Goal: Task Accomplishment & Management: Manage account settings

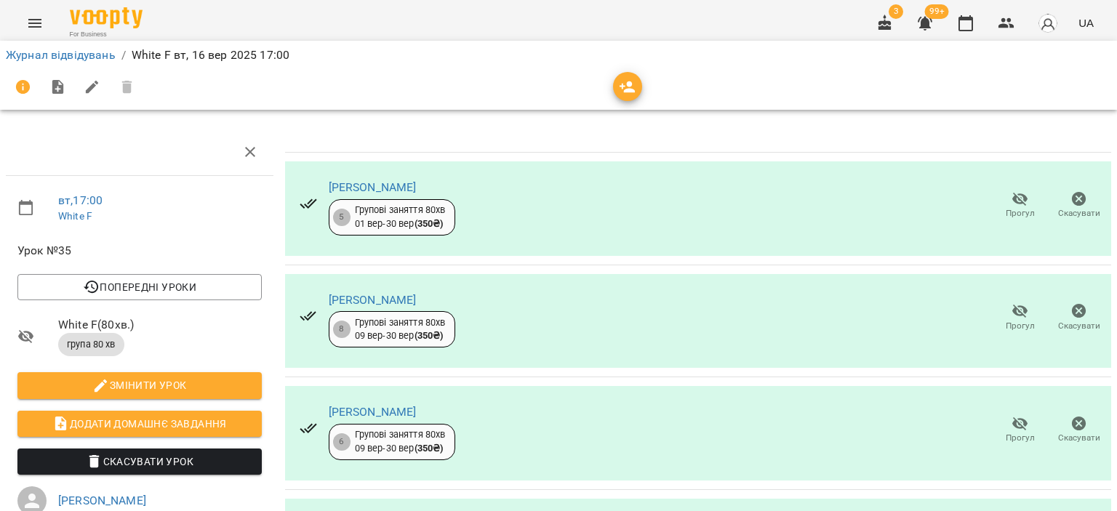
scroll to position [249, 0]
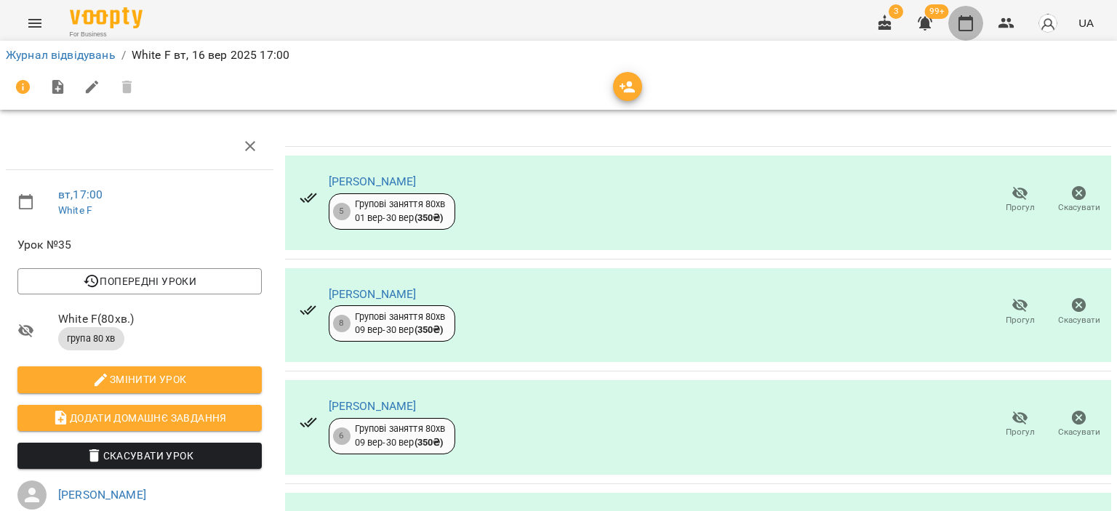
click at [966, 23] on icon "button" at bounding box center [965, 23] width 17 height 17
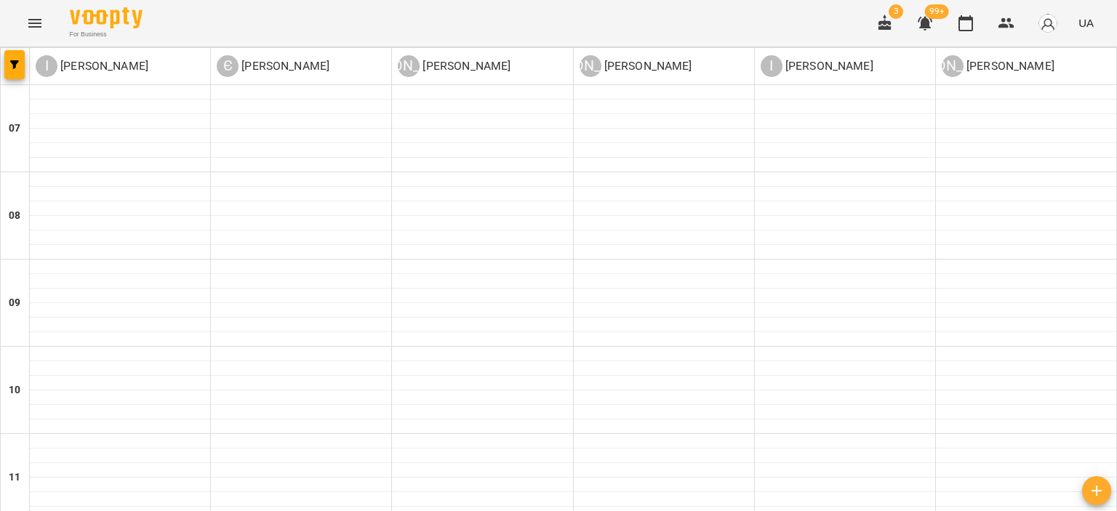
scroll to position [945, 0]
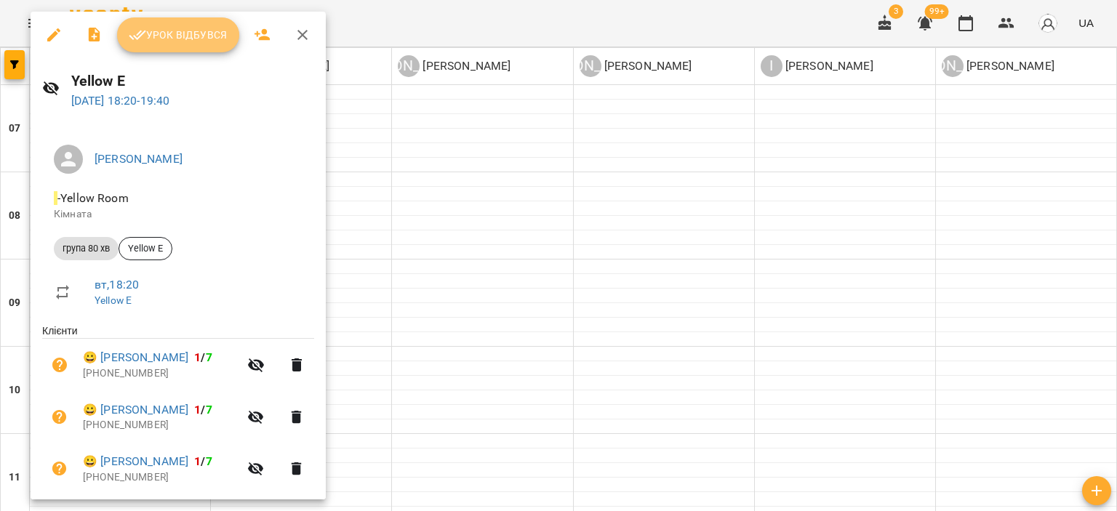
click at [208, 38] on span "Урок відбувся" at bounding box center [178, 34] width 99 height 17
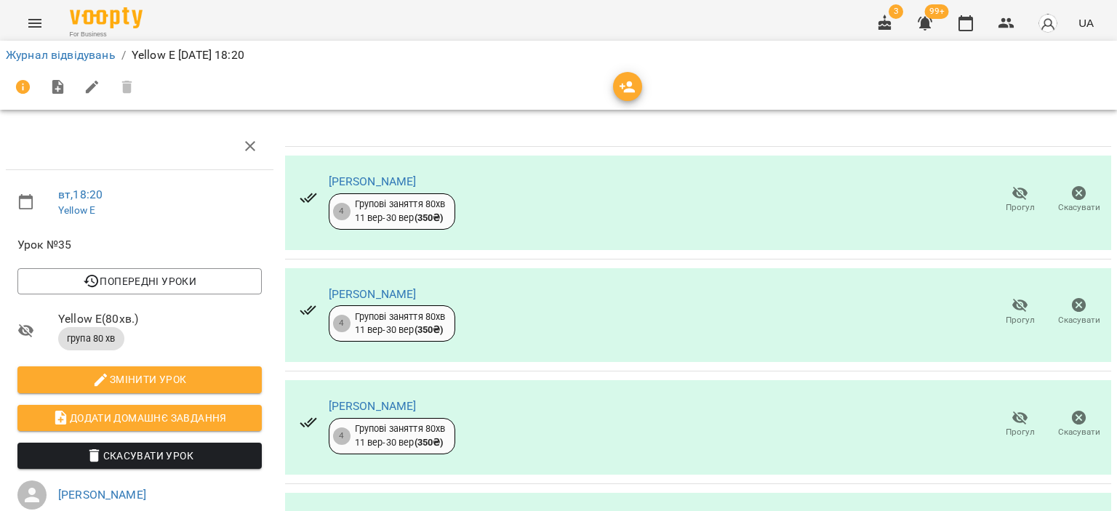
scroll to position [257, 0]
click at [164, 409] on span "Додати домашнє завдання" at bounding box center [139, 417] width 221 height 17
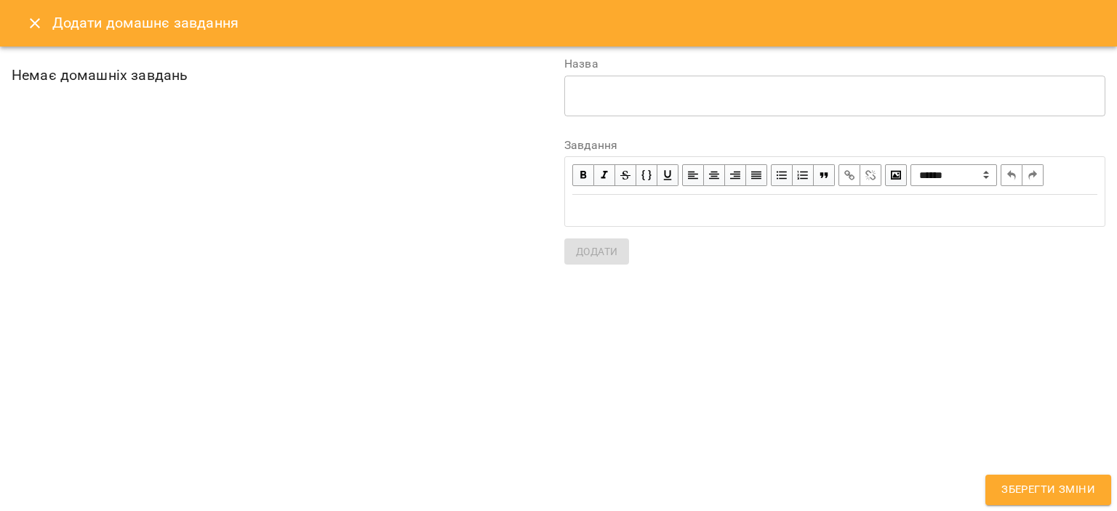
click at [622, 107] on div "* ​" at bounding box center [834, 96] width 541 height 41
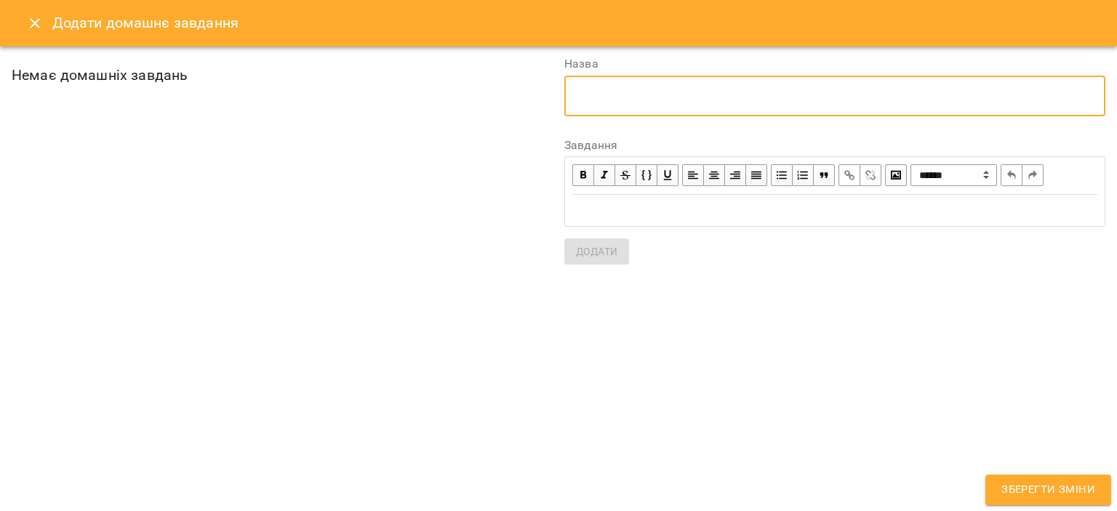
click at [32, 20] on icon "Close" at bounding box center [35, 23] width 10 height 10
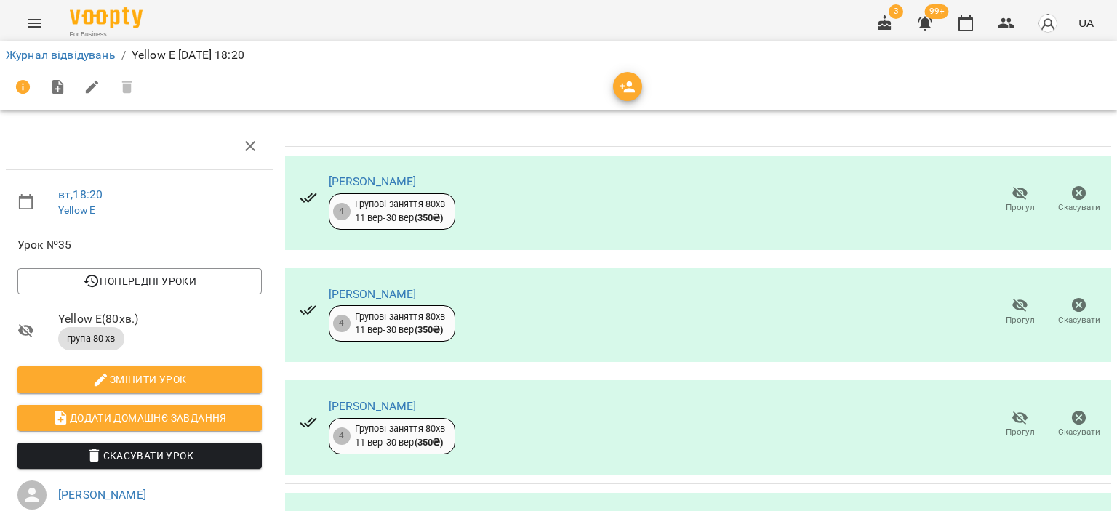
scroll to position [145, 0]
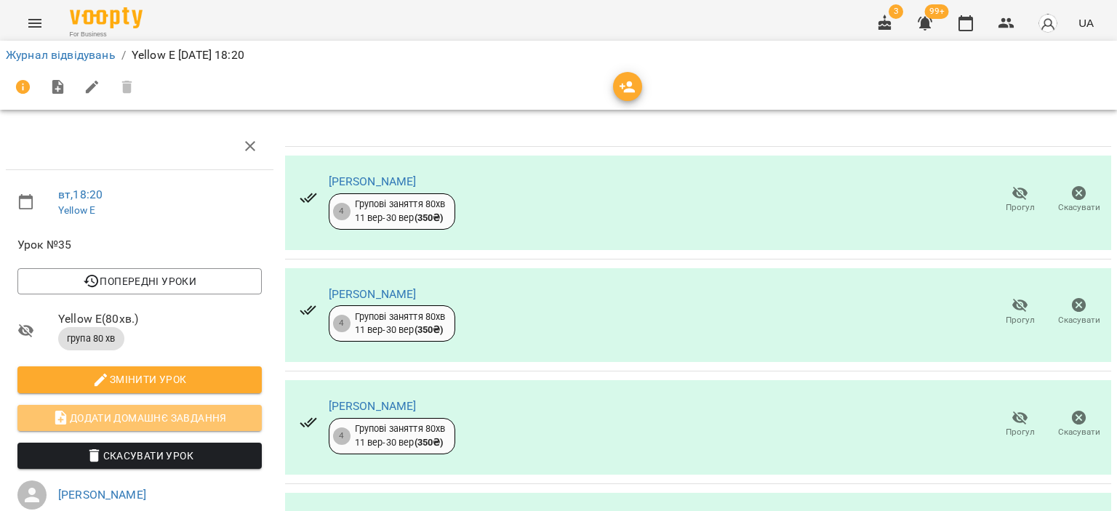
click at [165, 409] on span "Додати домашнє завдання" at bounding box center [139, 417] width 221 height 17
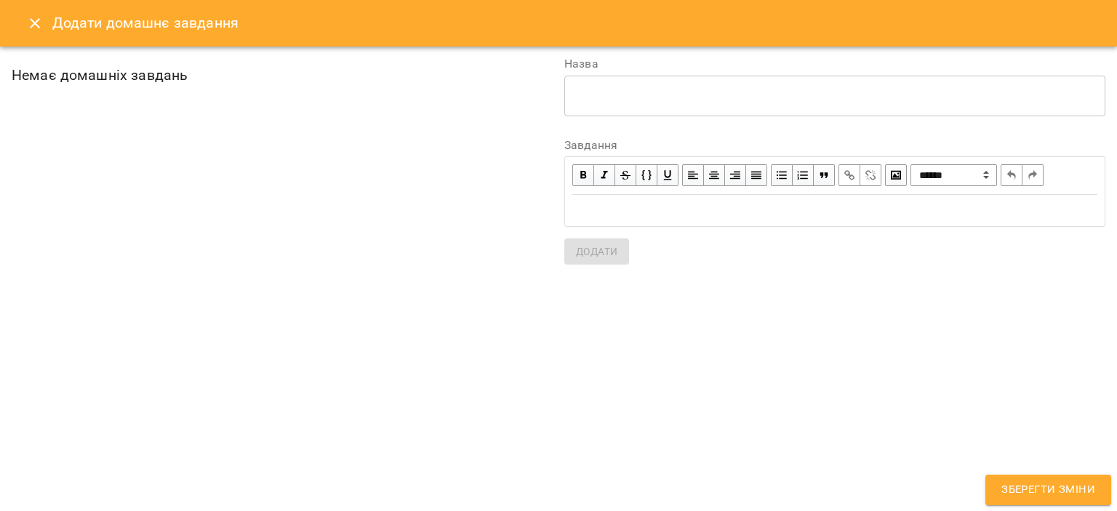
click at [623, 103] on div "* ​" at bounding box center [834, 96] width 541 height 41
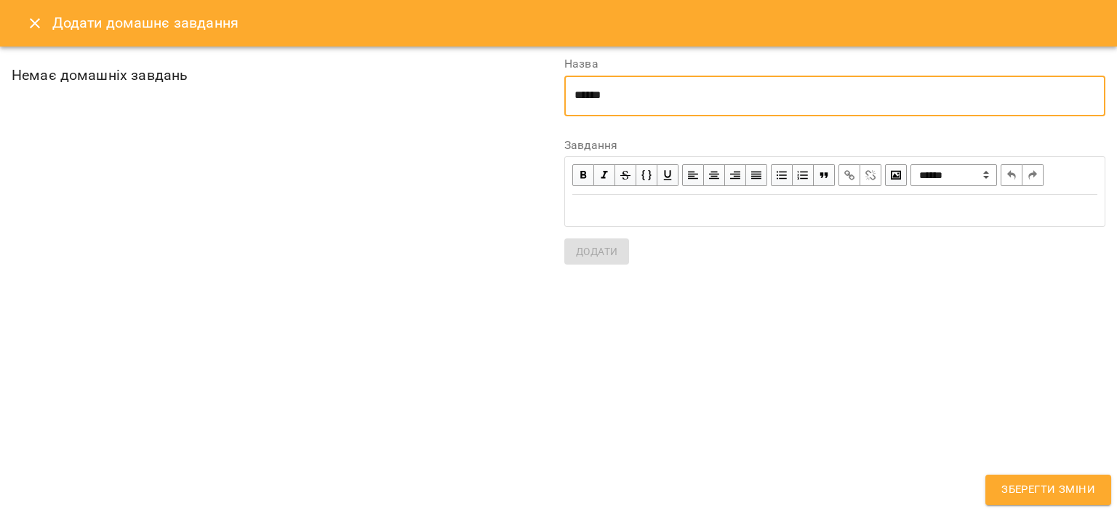
click at [624, 101] on textarea "******" at bounding box center [834, 96] width 521 height 14
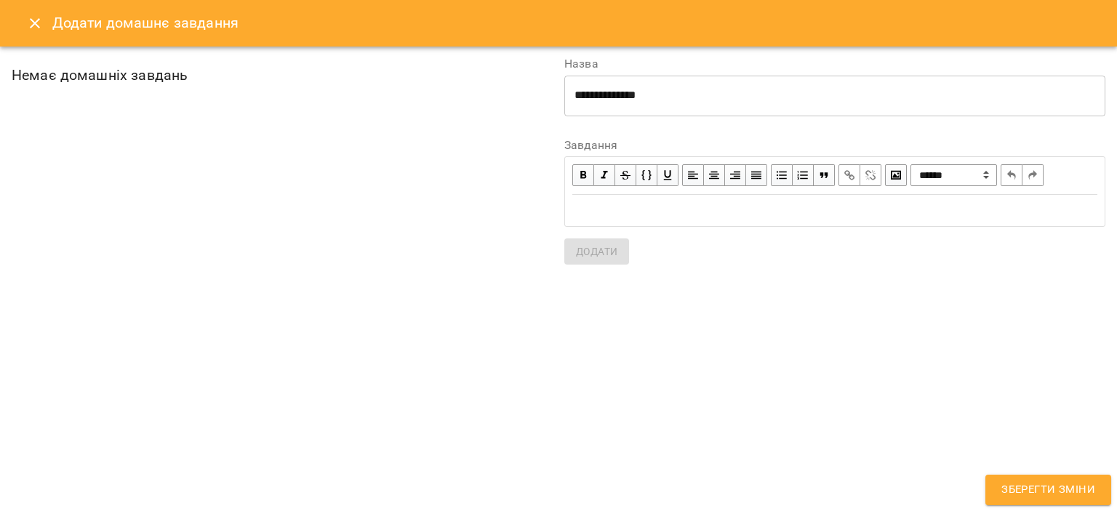
click at [650, 203] on div "Edit text" at bounding box center [834, 210] width 525 height 17
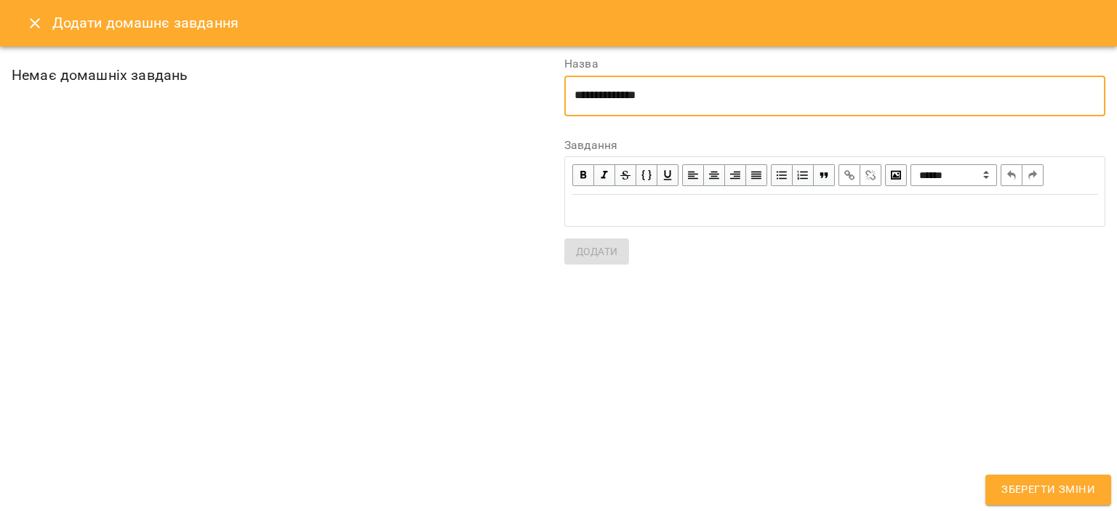
click at [613, 92] on textarea "**********" at bounding box center [834, 96] width 521 height 14
click at [611, 92] on textarea "**********" at bounding box center [834, 96] width 521 height 14
type textarea "**********"
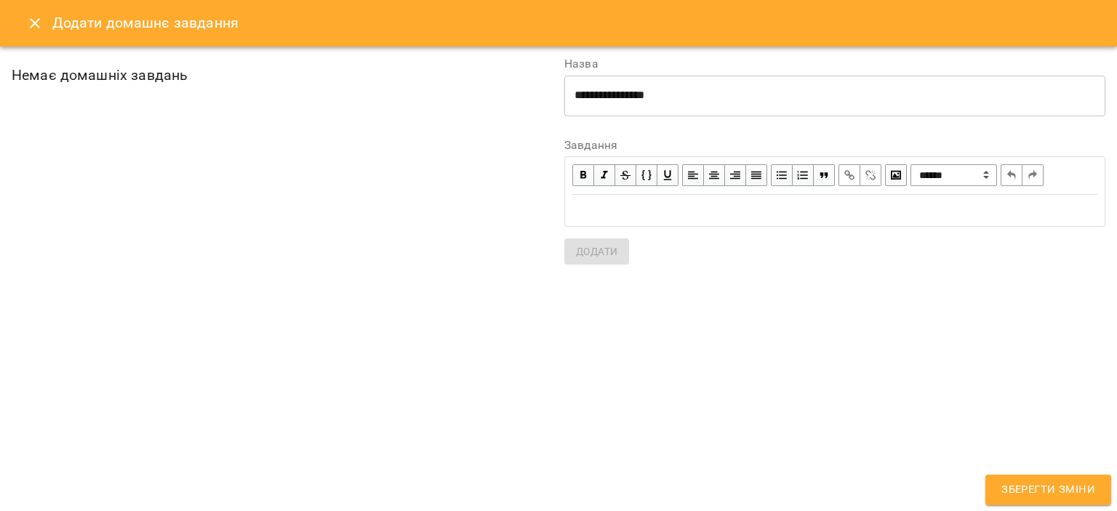
click at [633, 214] on div "Edit text" at bounding box center [834, 210] width 525 height 17
click at [582, 249] on span "Додати" at bounding box center [596, 251] width 41 height 17
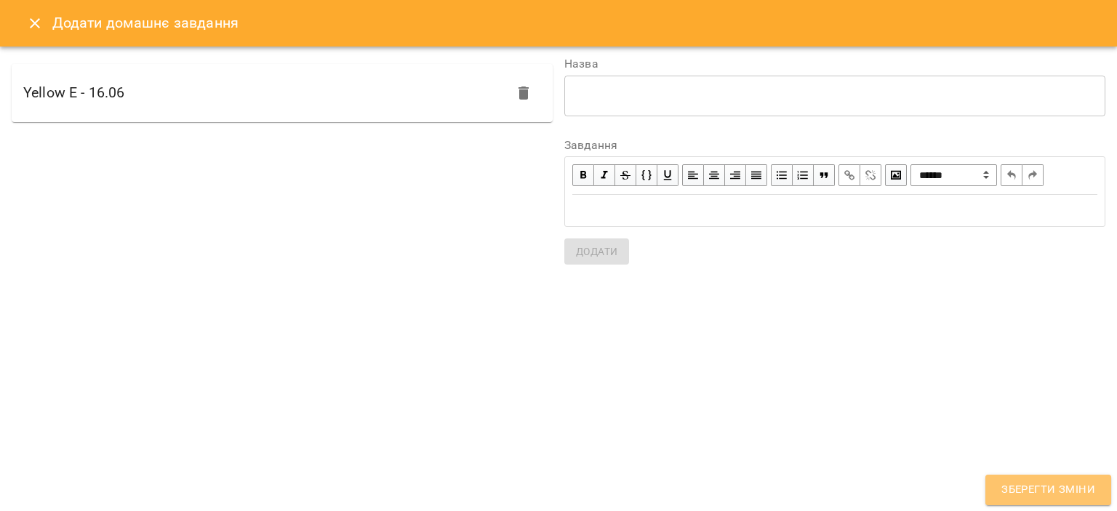
click at [1015, 491] on span "Зберегти зміни" at bounding box center [1048, 490] width 94 height 19
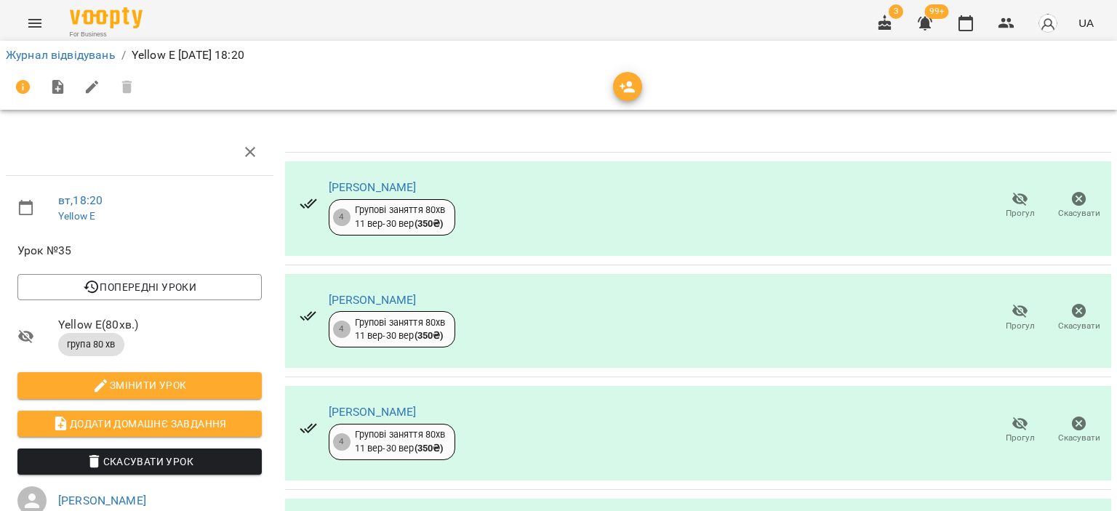
scroll to position [0, 0]
click at [973, 31] on icon "button" at bounding box center [965, 23] width 15 height 16
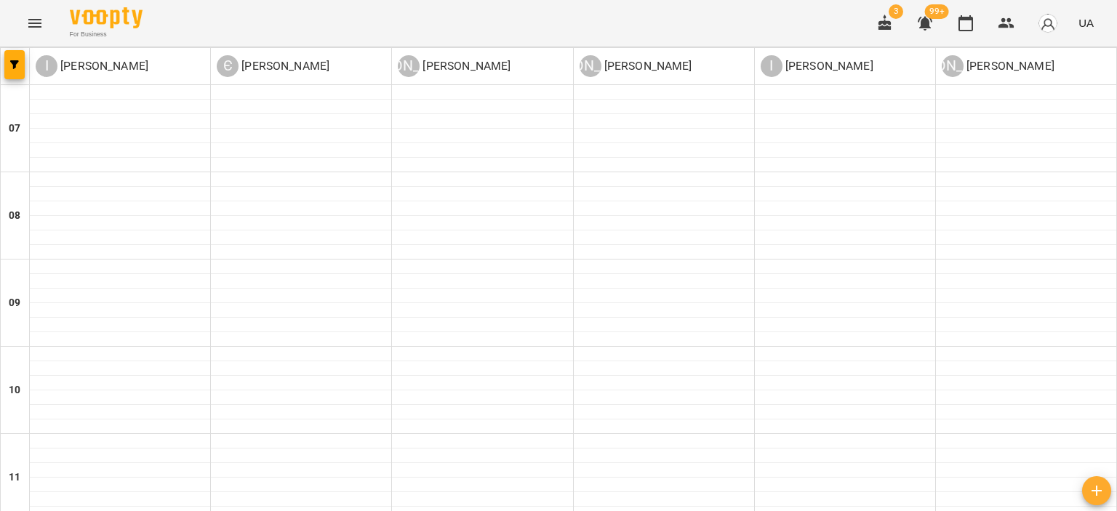
scroll to position [979, 0]
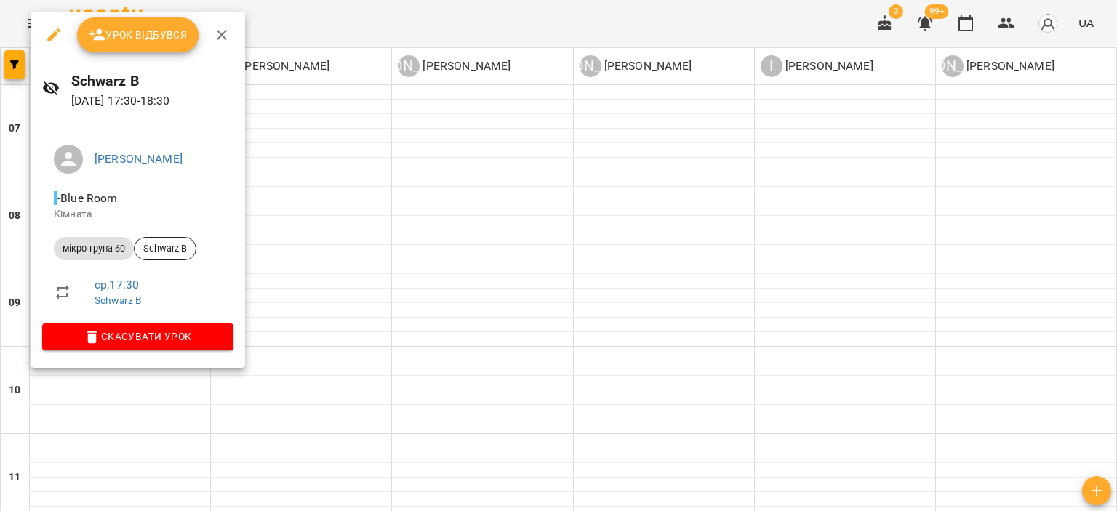
click at [219, 31] on icon "button" at bounding box center [221, 34] width 17 height 17
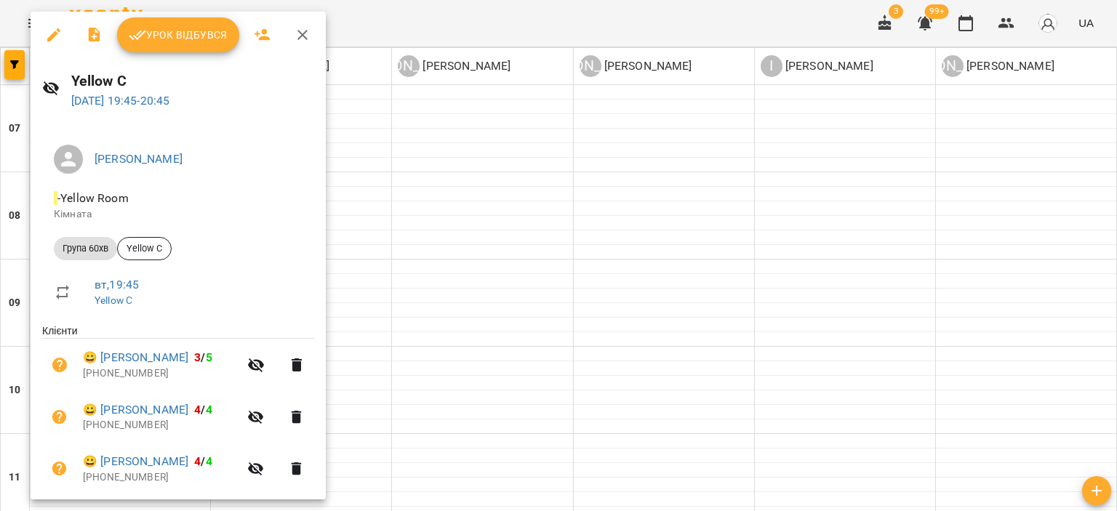
click at [158, 37] on span "Урок відбувся" at bounding box center [178, 34] width 99 height 17
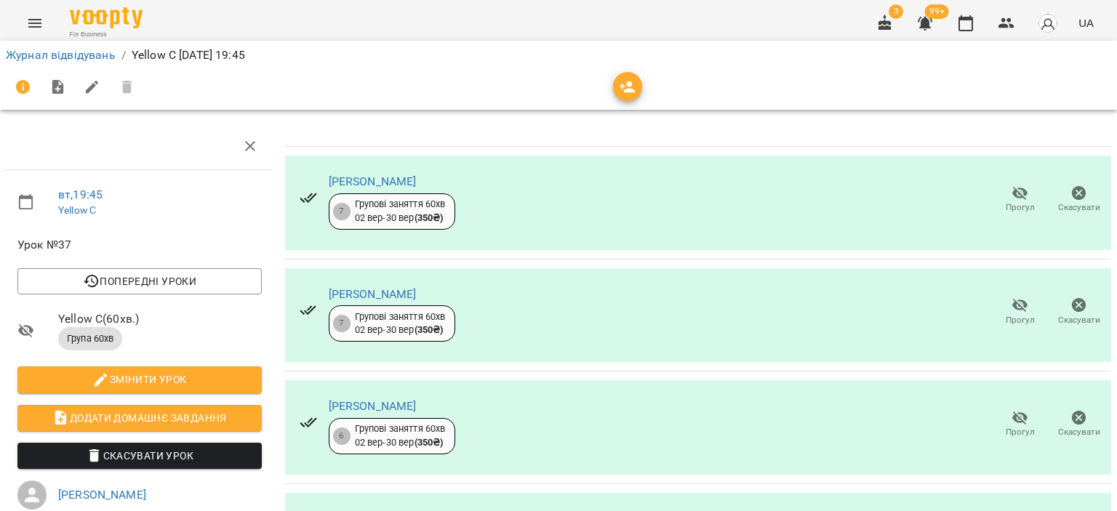
scroll to position [39, 0]
click at [1012, 299] on icon "button" at bounding box center [1020, 306] width 16 height 14
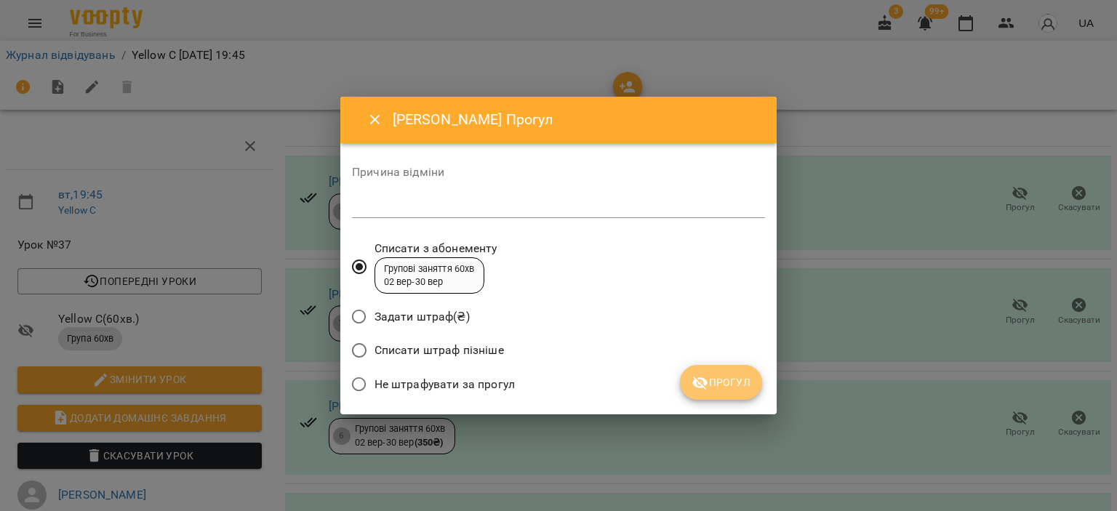
click at [715, 386] on span "Прогул" at bounding box center [720, 382] width 59 height 17
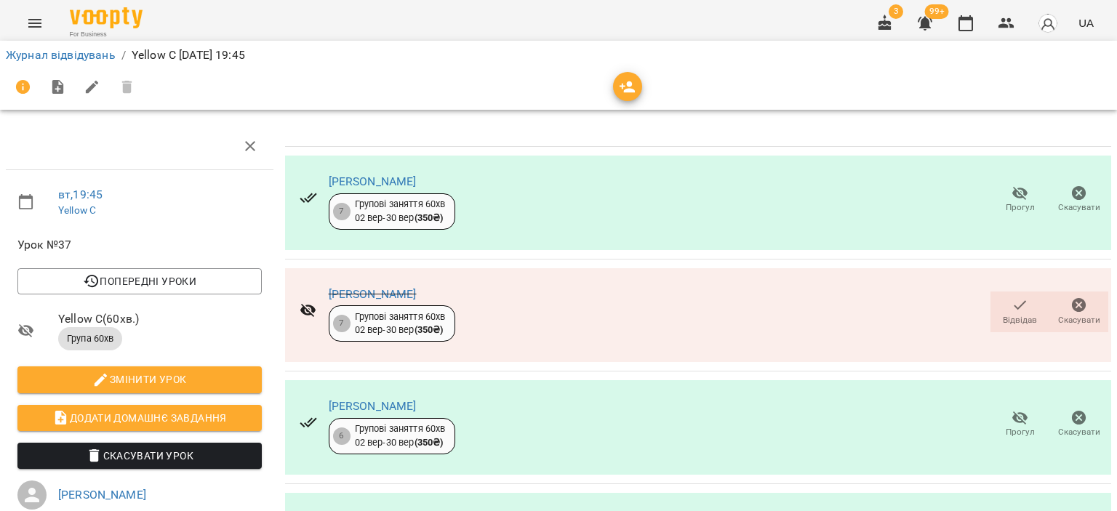
scroll to position [0, 0]
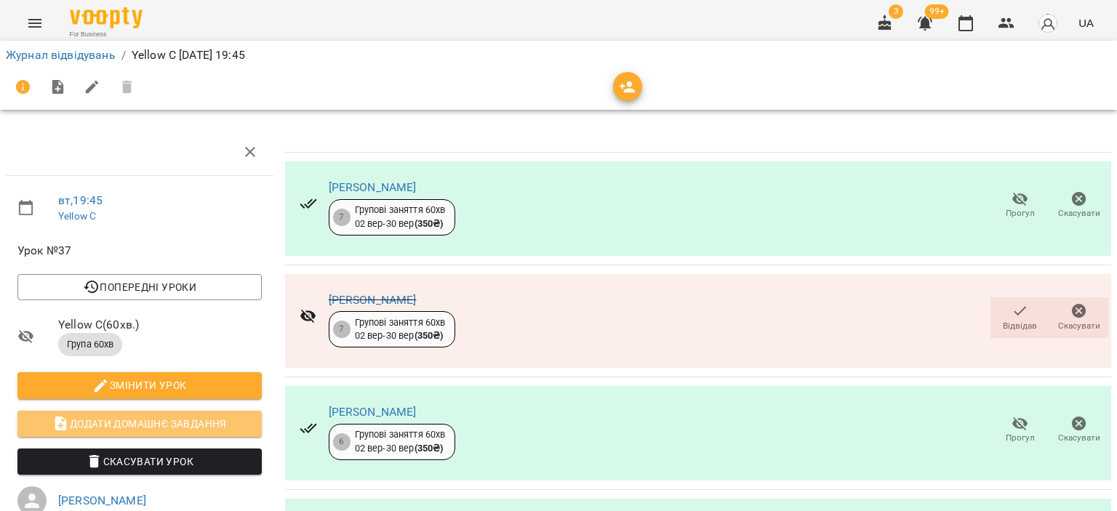
click at [172, 418] on span "Додати домашнє завдання" at bounding box center [139, 423] width 221 height 17
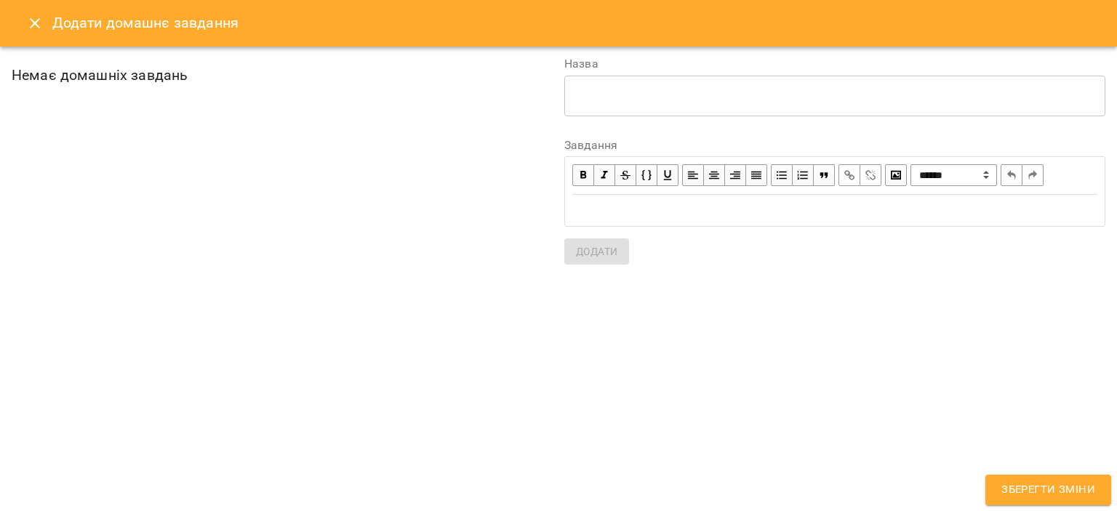
click at [649, 104] on div "* ​" at bounding box center [834, 96] width 541 height 41
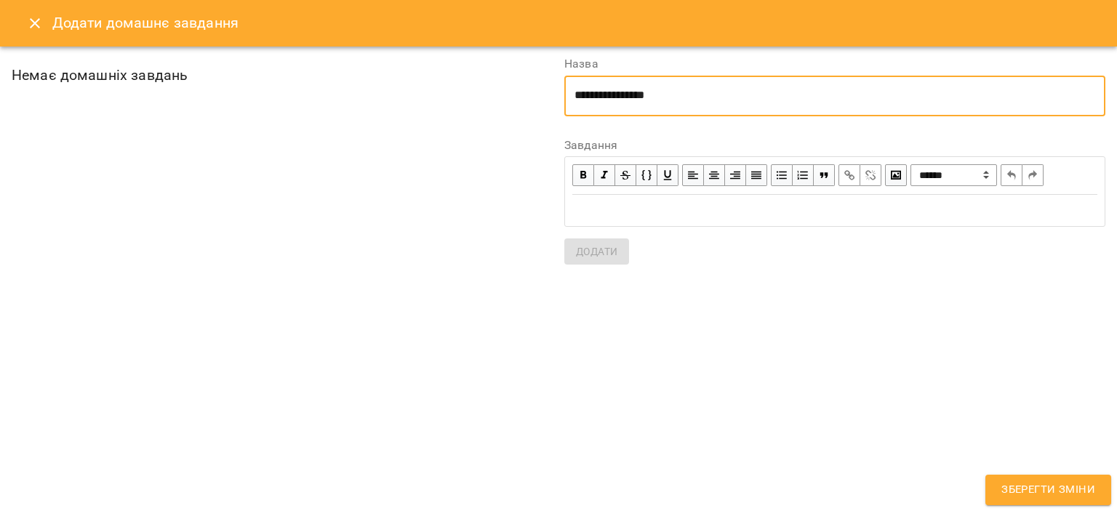
type textarea "**********"
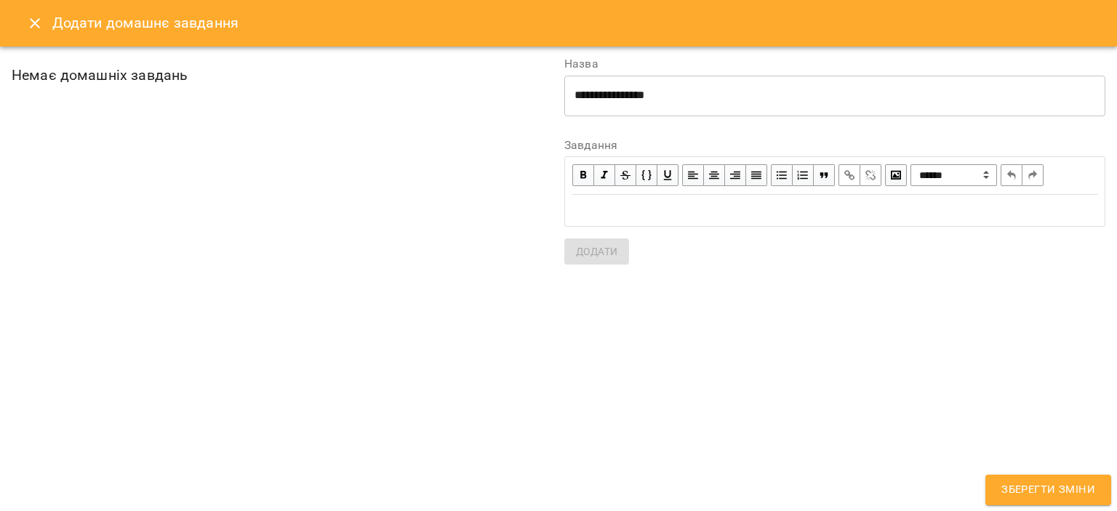
click at [701, 209] on div "Edit text" at bounding box center [834, 210] width 525 height 17
click at [609, 257] on span "Додати" at bounding box center [596, 251] width 41 height 17
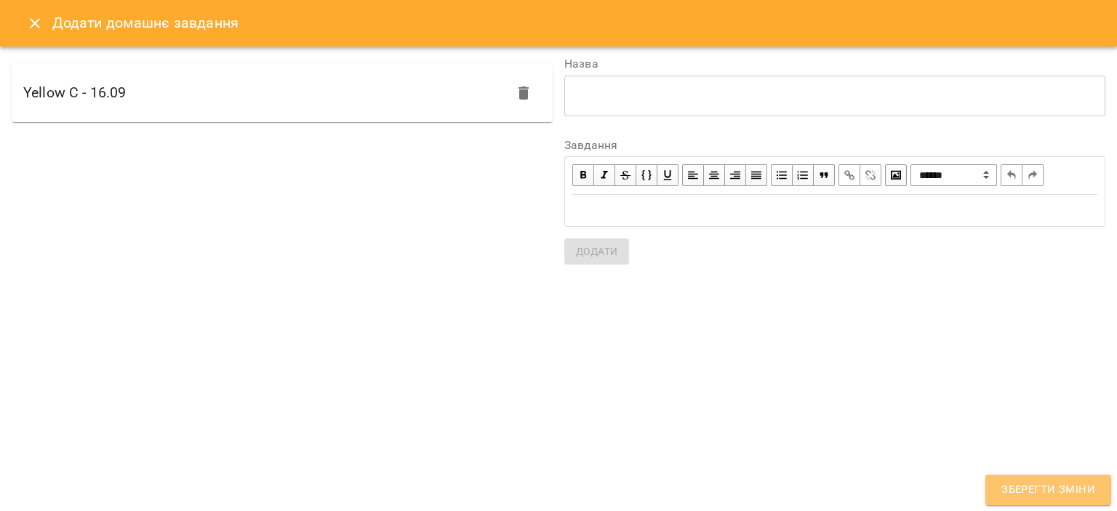
click at [1047, 483] on span "Зберегти зміни" at bounding box center [1048, 490] width 94 height 19
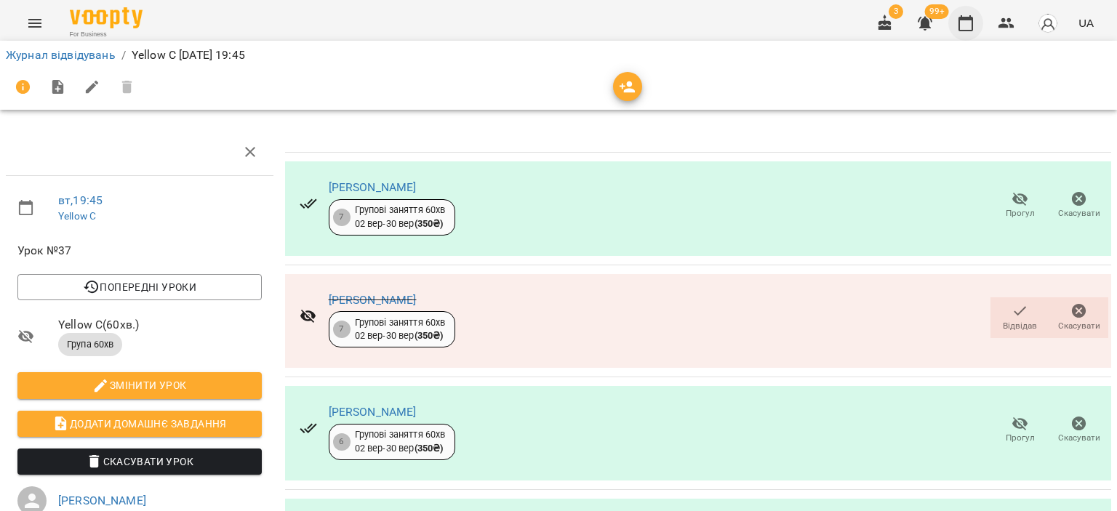
click at [958, 23] on icon "button" at bounding box center [965, 23] width 17 height 17
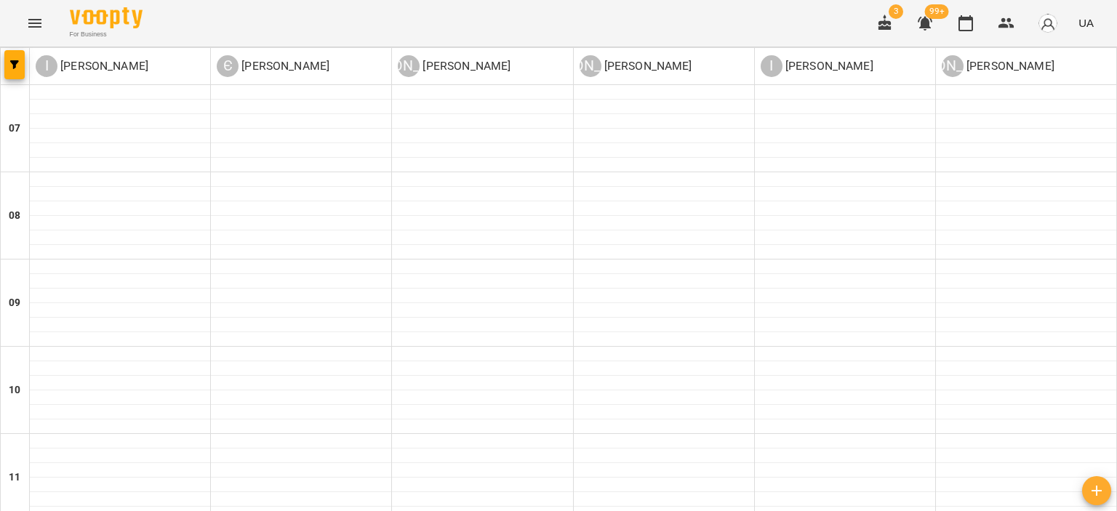
scroll to position [979, 0]
type input "**********"
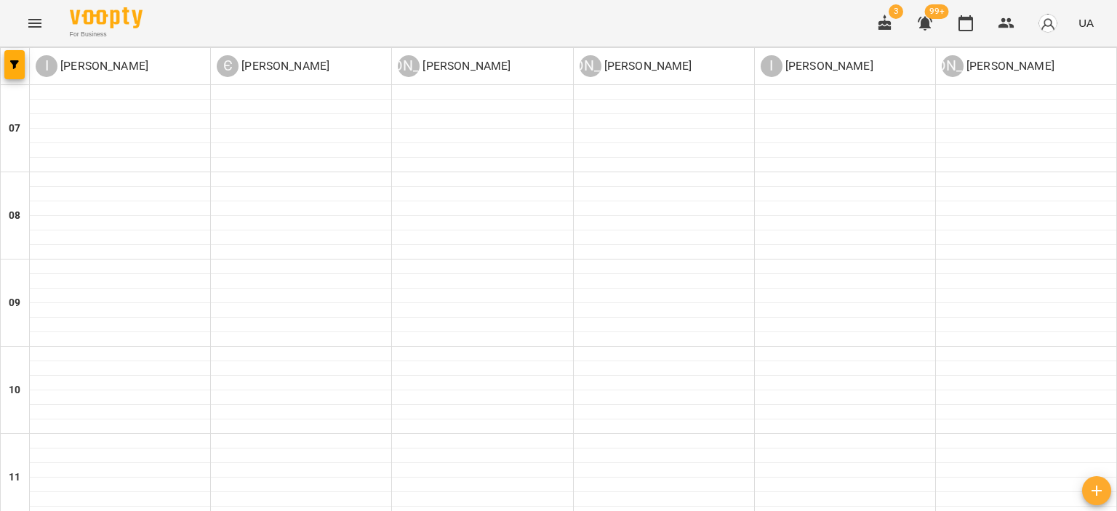
scroll to position [800, 0]
type input "**********"
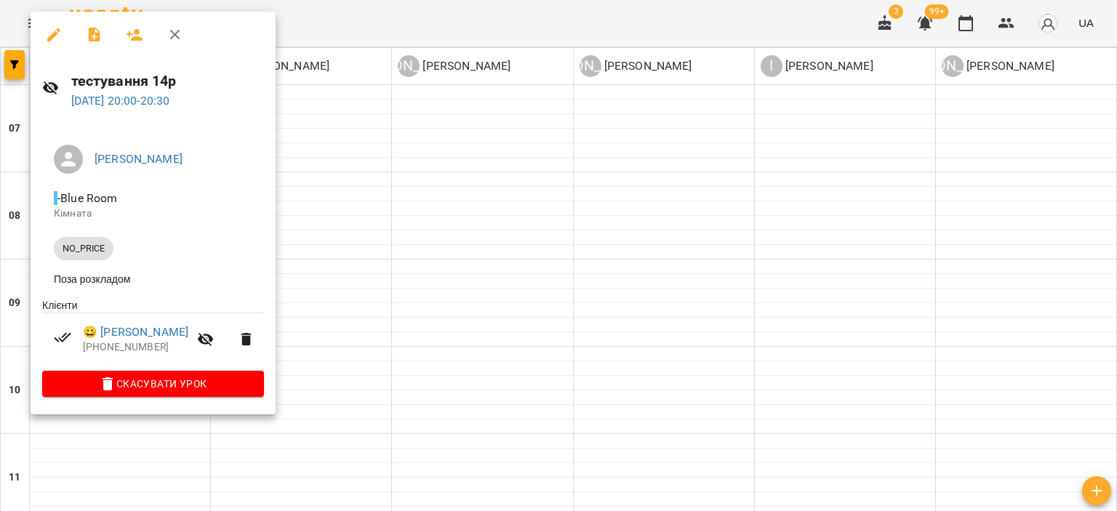
click at [178, 37] on icon "button" at bounding box center [175, 35] width 10 height 10
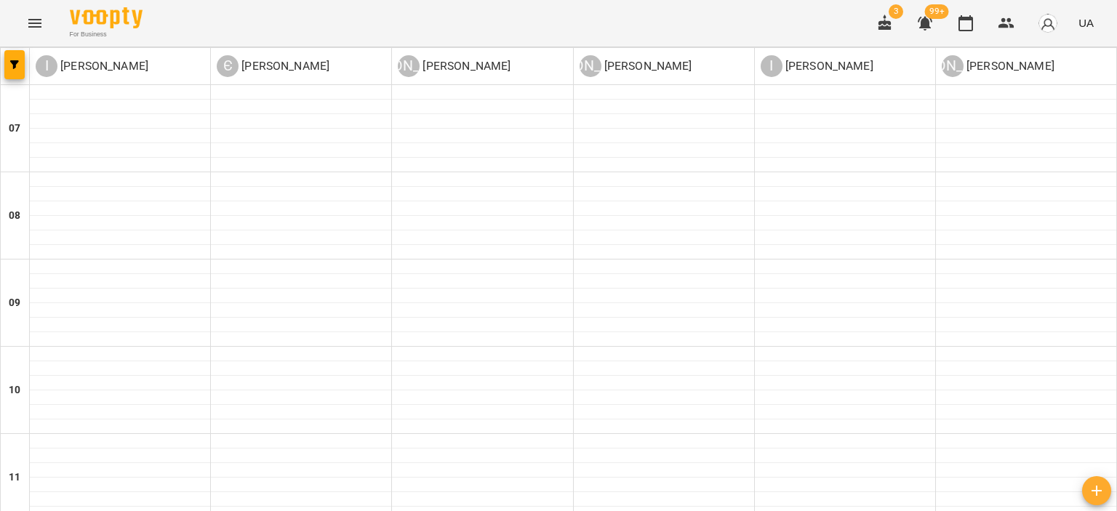
scroll to position [979, 0]
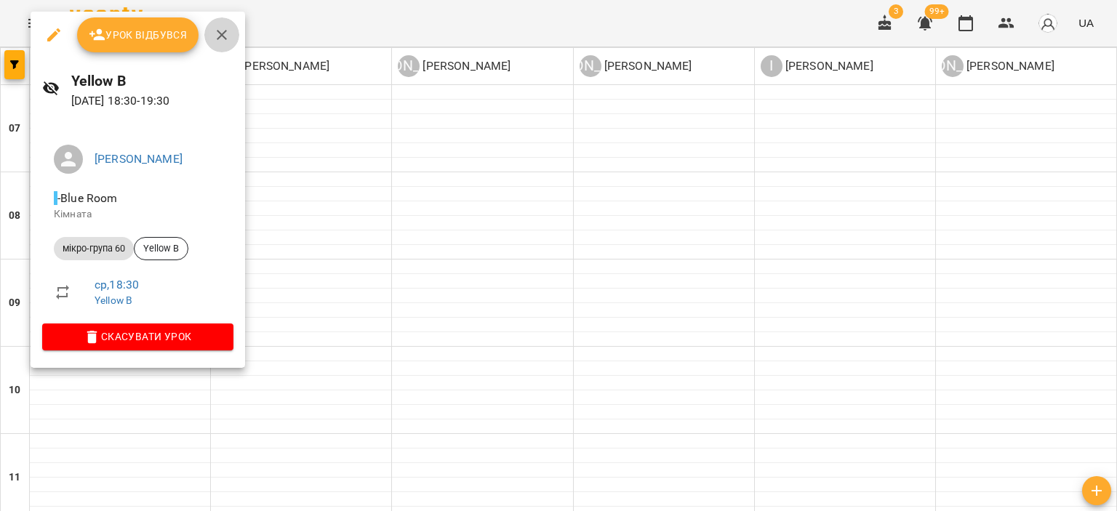
click at [218, 37] on icon "button" at bounding box center [222, 35] width 10 height 10
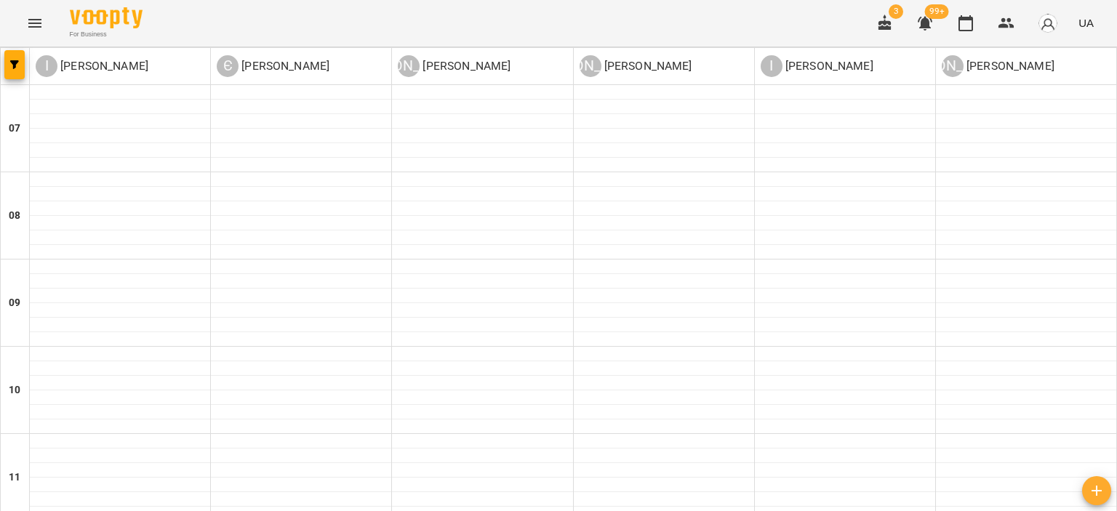
scroll to position [760, 0]
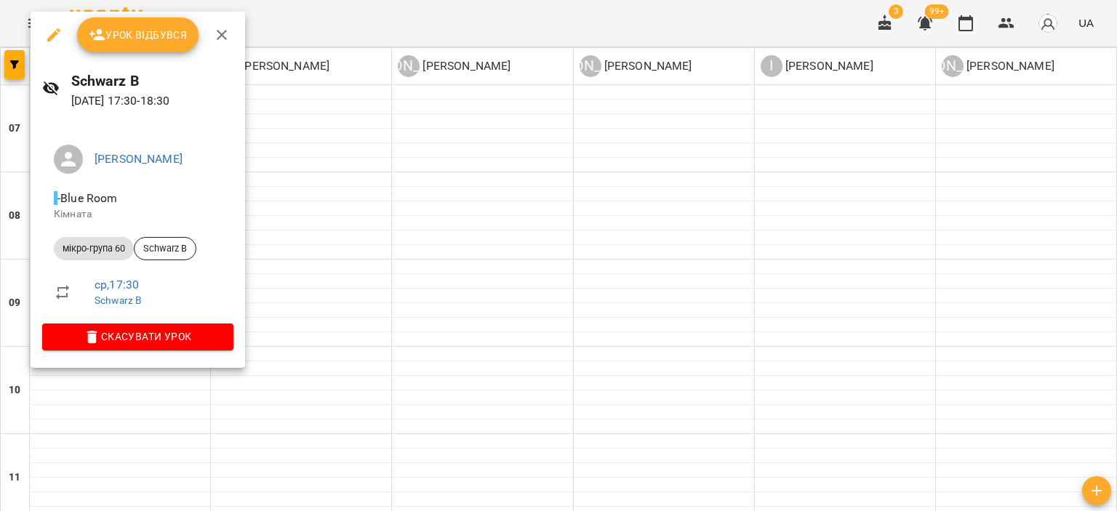
click at [224, 35] on icon "button" at bounding box center [221, 34] width 17 height 17
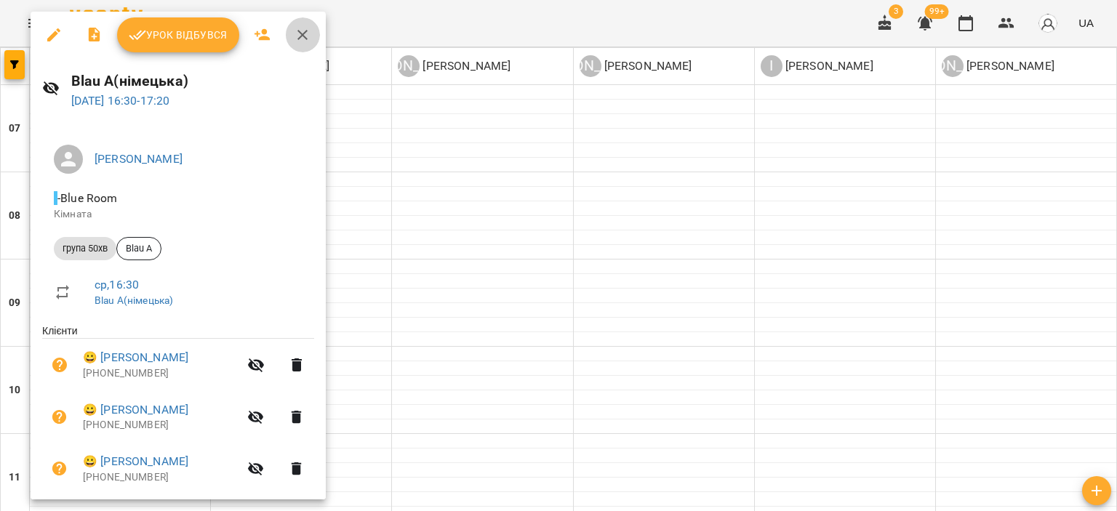
click at [298, 31] on icon "button" at bounding box center [302, 35] width 10 height 10
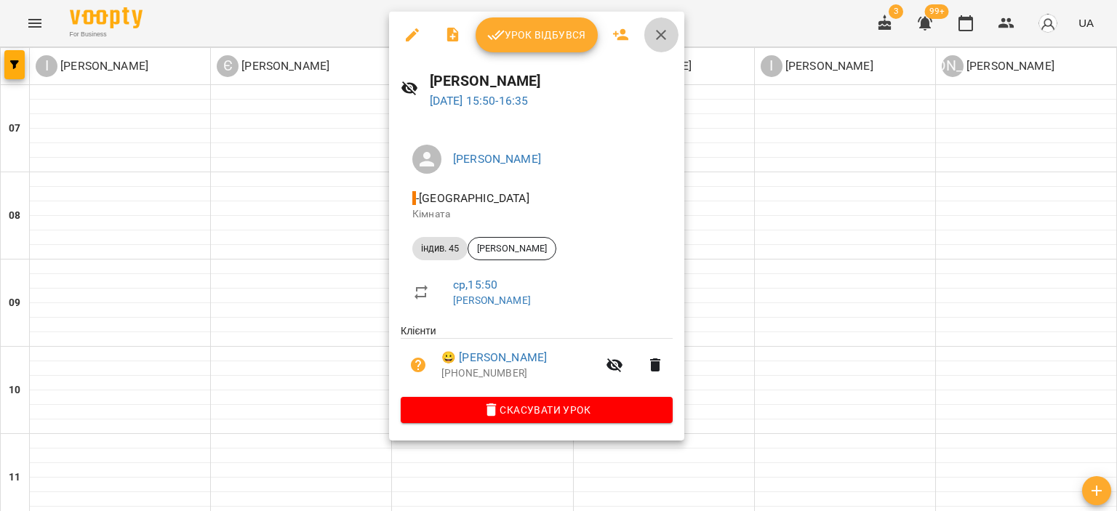
click at [659, 33] on icon "button" at bounding box center [660, 34] width 17 height 17
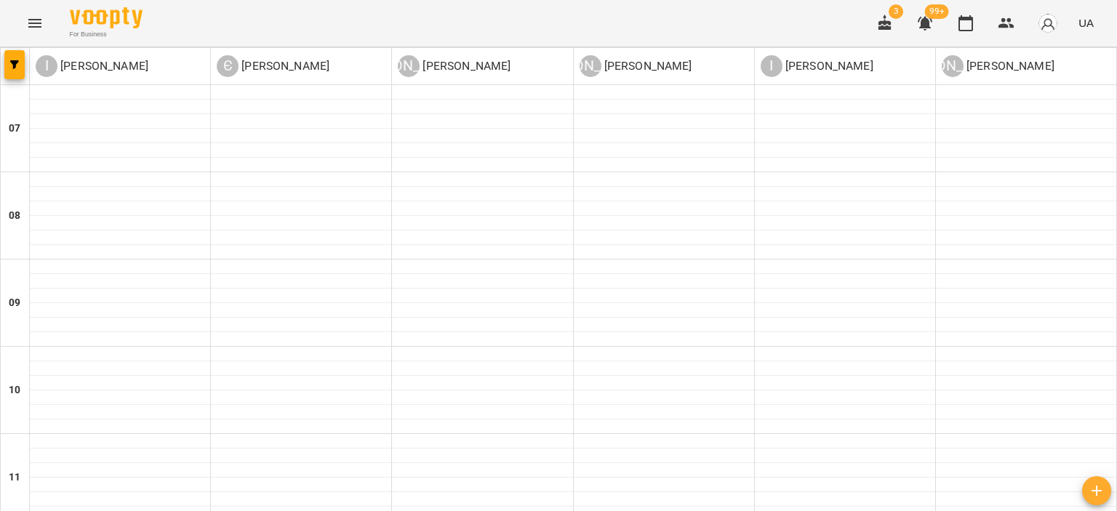
scroll to position [906, 0]
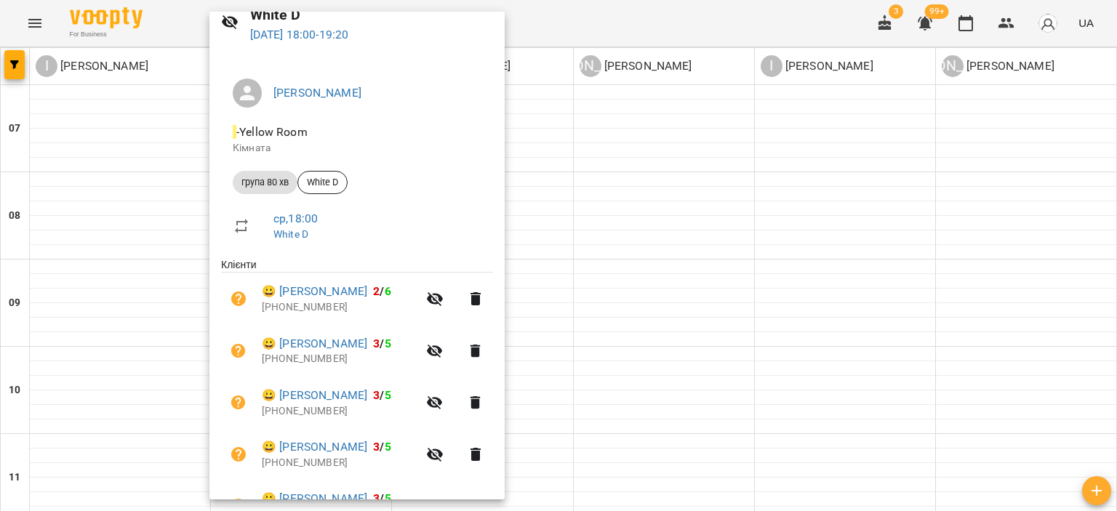
scroll to position [0, 0]
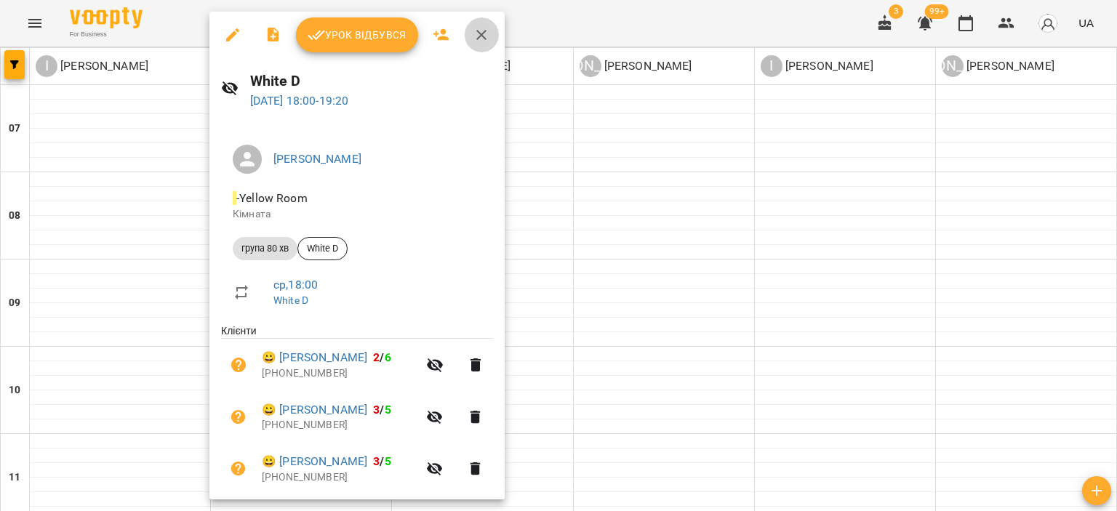
click at [477, 36] on icon "button" at bounding box center [481, 34] width 17 height 17
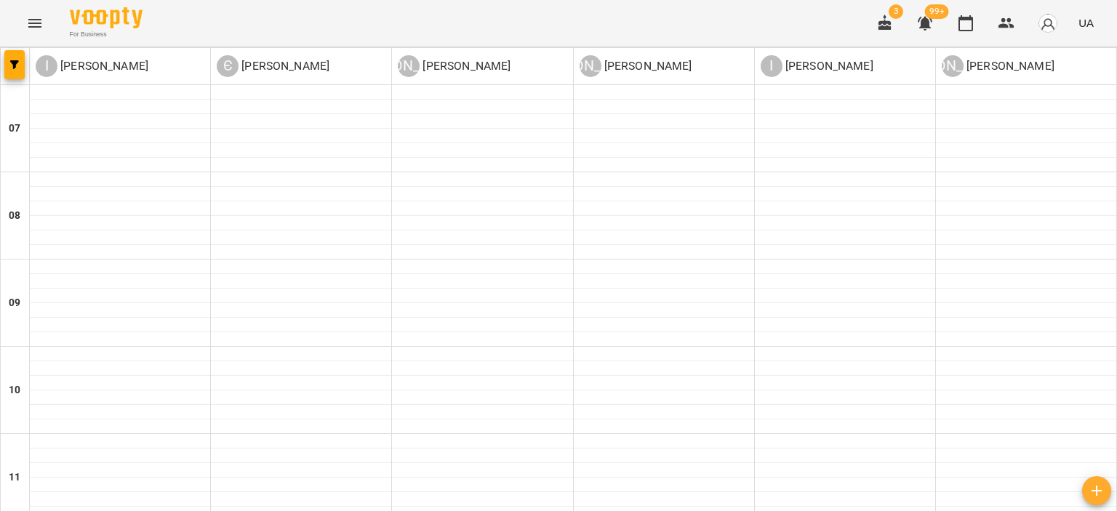
scroll to position [833, 0]
